Goal: Task Accomplishment & Management: Manage account settings

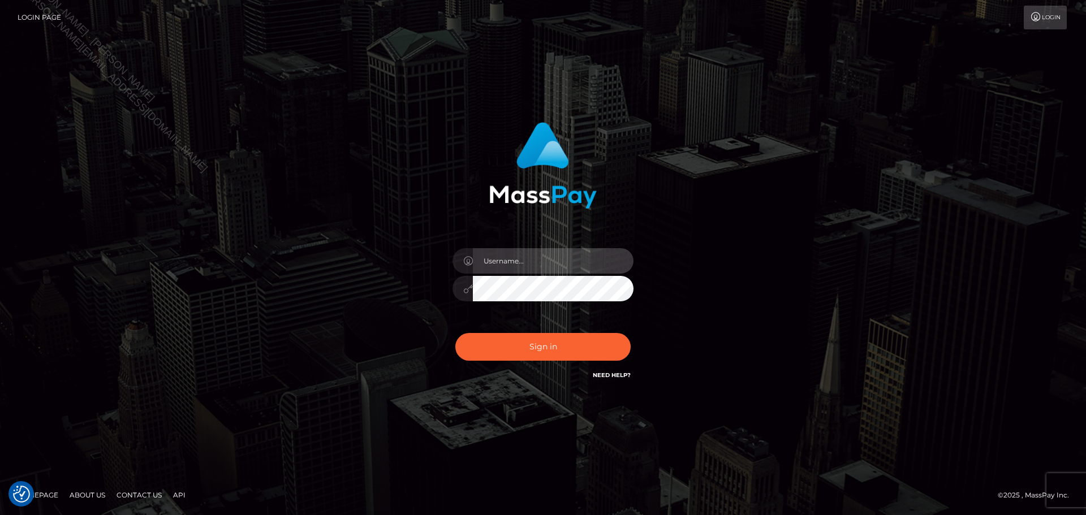
click at [587, 255] on input "text" at bounding box center [553, 260] width 161 height 25
type input "Seleen"
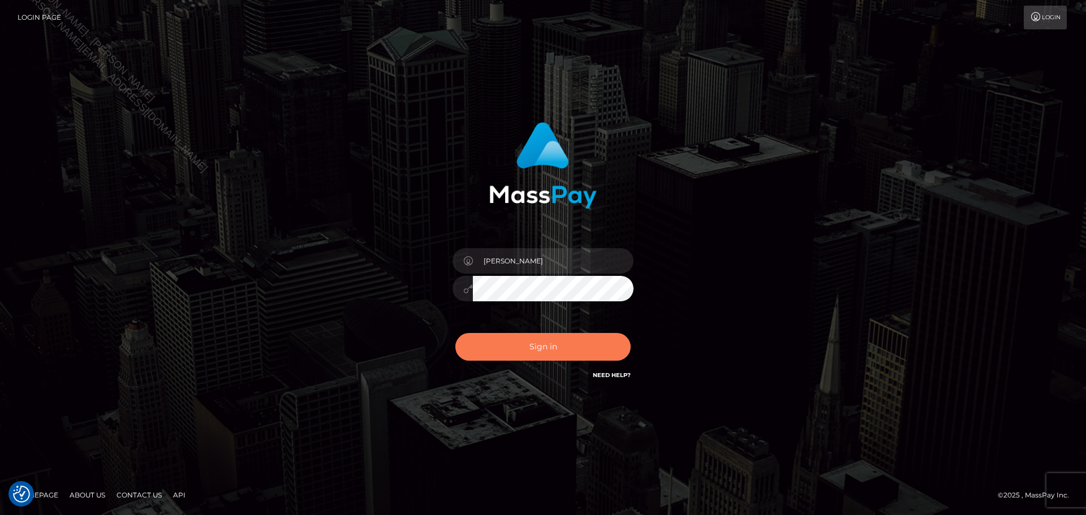
click at [544, 350] on button "Sign in" at bounding box center [542, 347] width 175 height 28
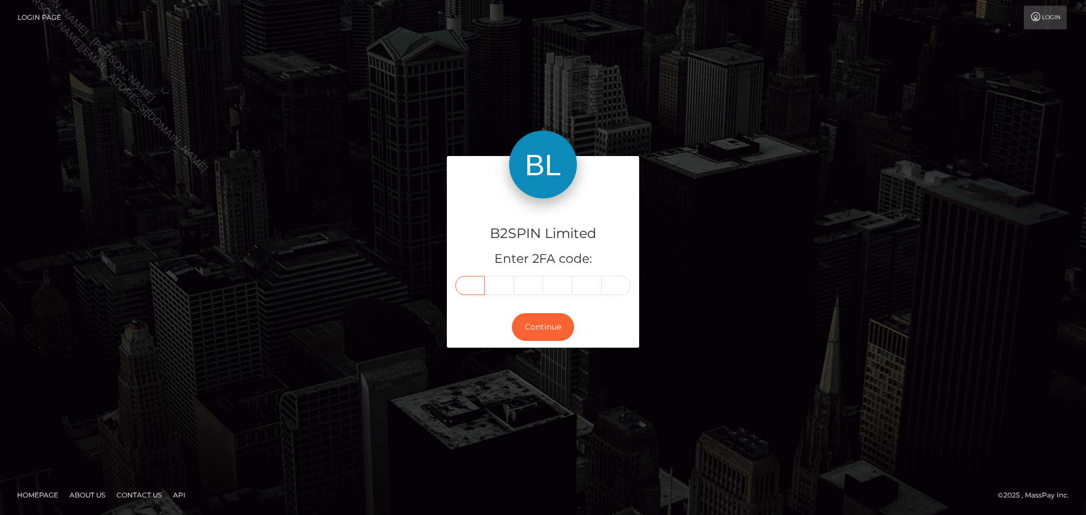
paste input "2"
type input "2"
type input "8"
type input "6"
type input "5"
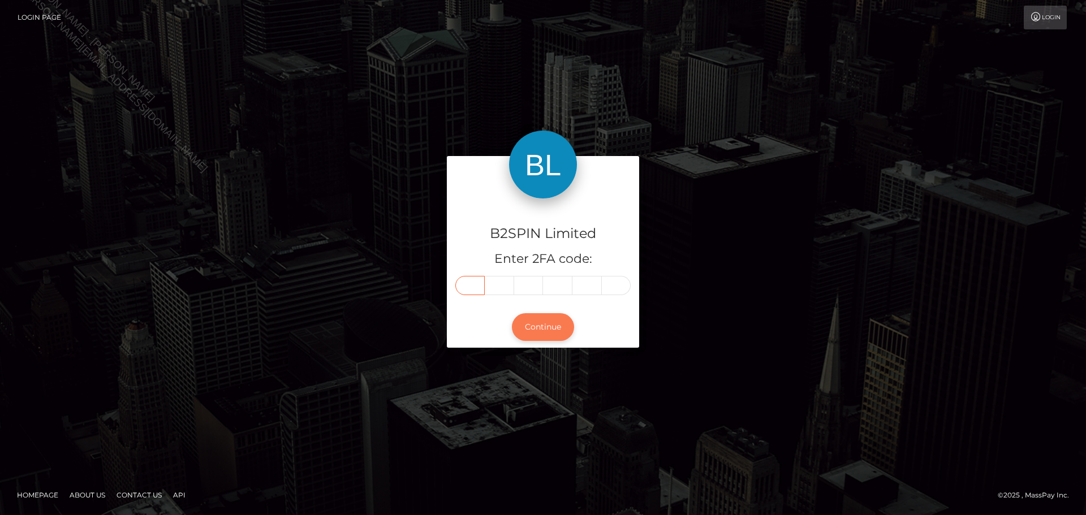
type input "6"
type input "7"
click at [536, 335] on button "Continue" at bounding box center [543, 327] width 62 height 28
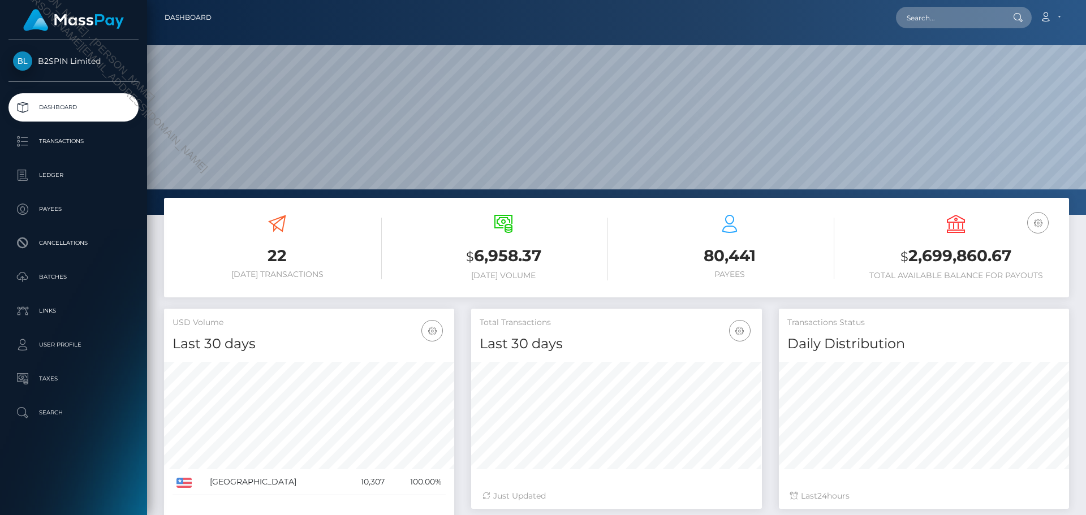
scroll to position [201, 291]
click at [68, 139] on p "Transactions" at bounding box center [73, 141] width 121 height 17
